Goal: Information Seeking & Learning: Understand process/instructions

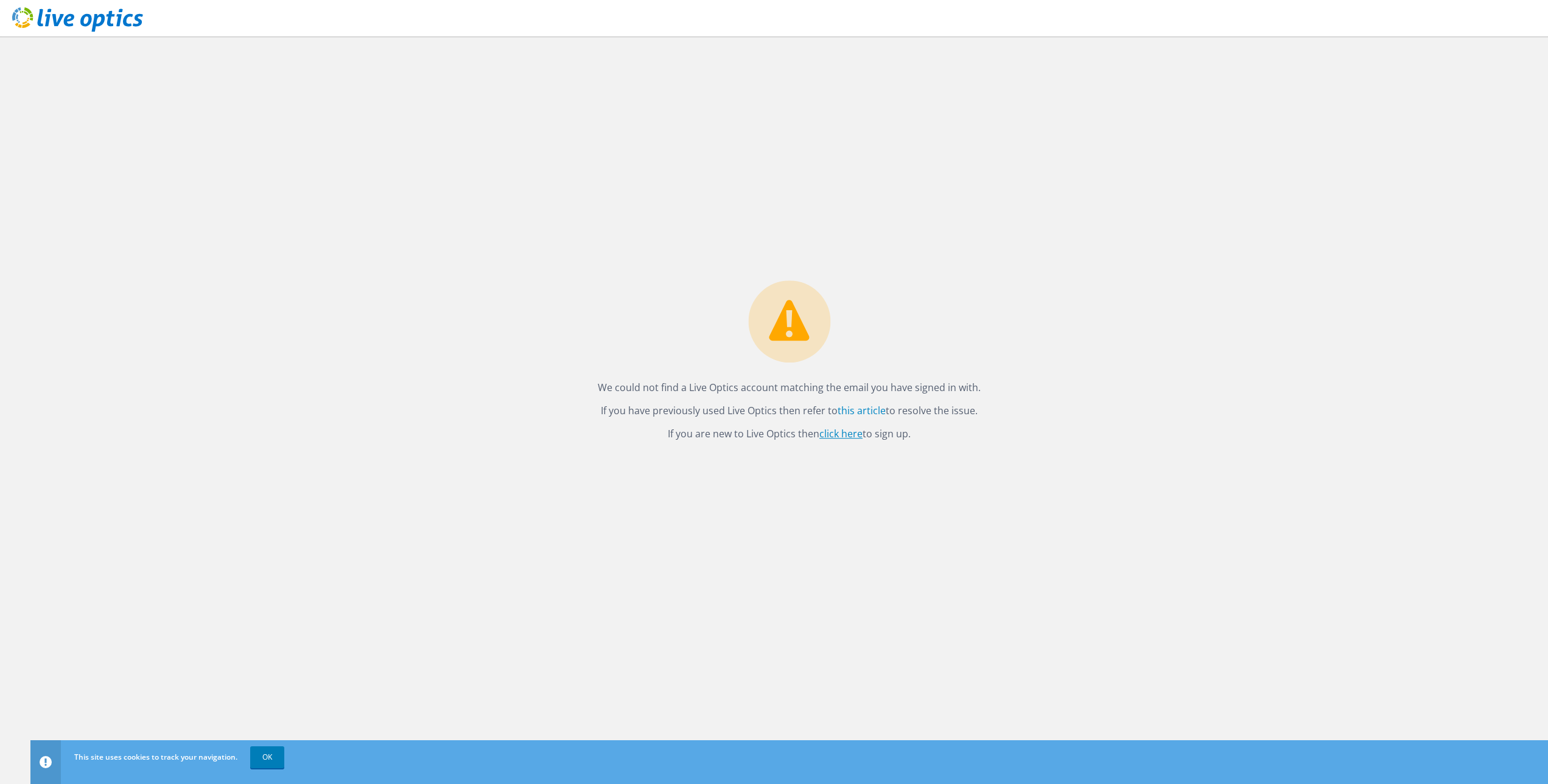
click at [849, 435] on link "click here" at bounding box center [841, 433] width 43 height 13
click at [262, 755] on link "OK" at bounding box center [266, 756] width 34 height 22
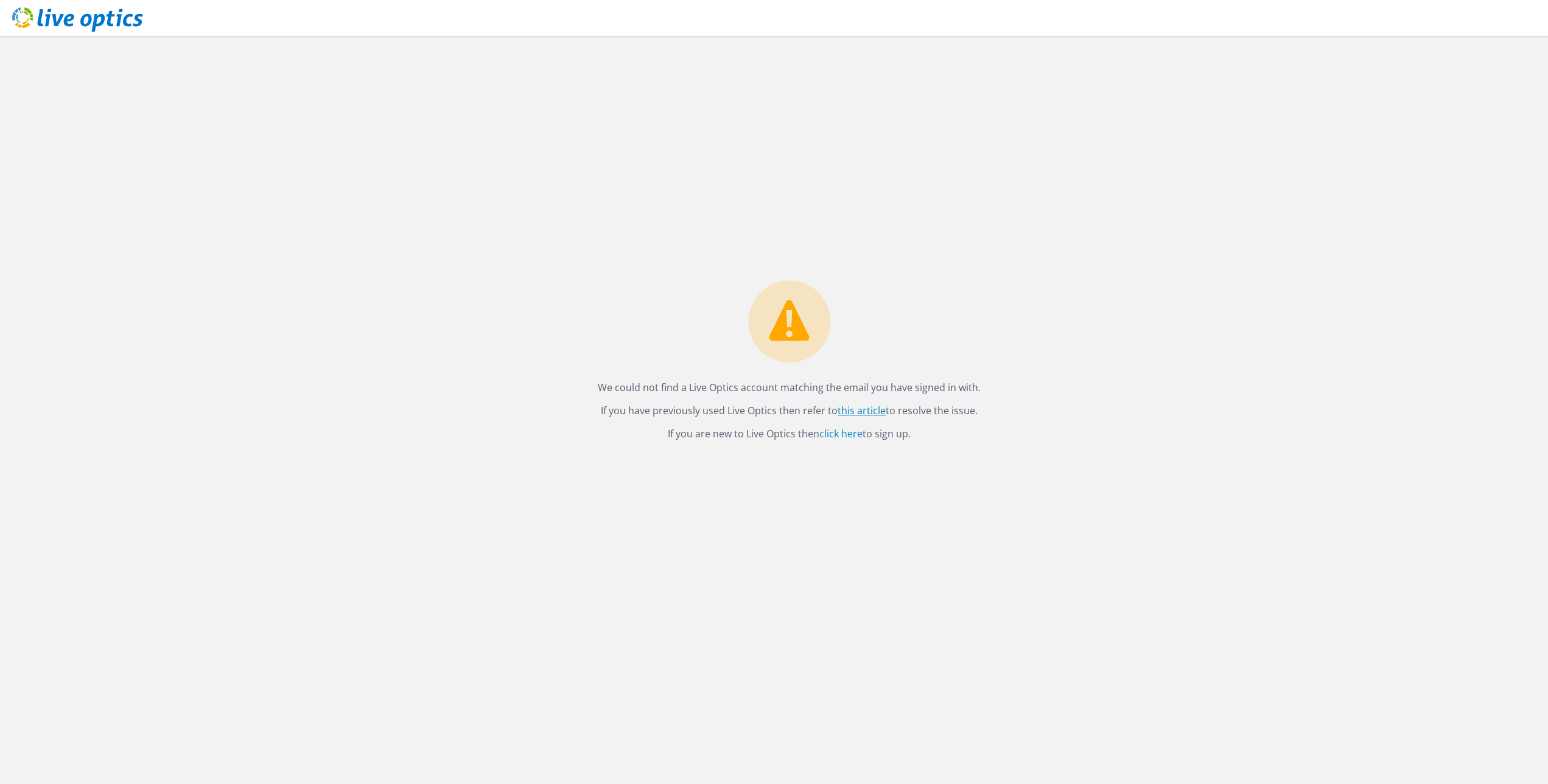
click at [857, 413] on link "this article" at bounding box center [861, 410] width 48 height 13
